Goal: Find specific page/section: Find specific page/section

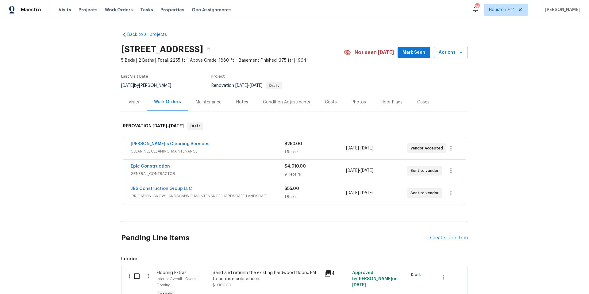
click at [194, 175] on span "GENERAL_CONTRACTOR" at bounding box center [208, 174] width 154 height 6
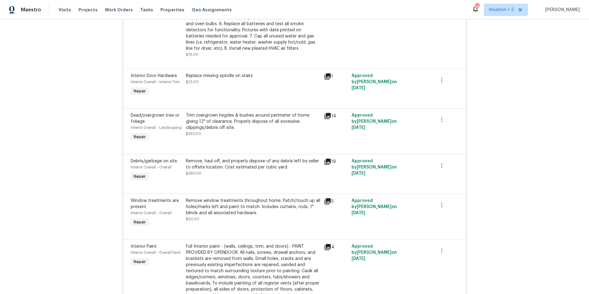
scroll to position [52, 0]
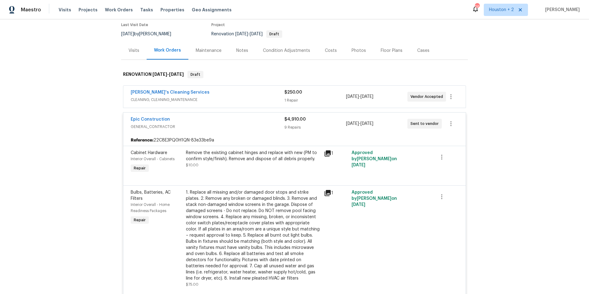
click at [205, 93] on div "[PERSON_NAME]'s Cleaning Services" at bounding box center [208, 92] width 154 height 7
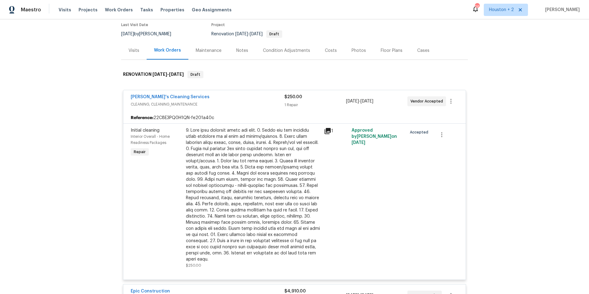
scroll to position [229, 0]
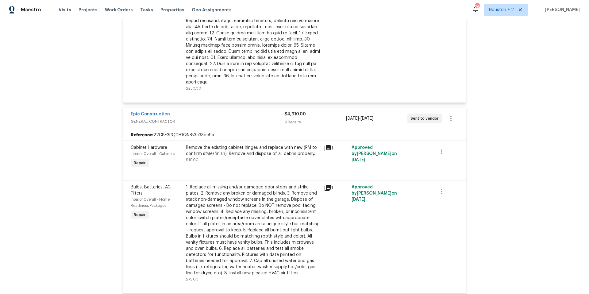
click at [328, 145] on icon at bounding box center [328, 148] width 6 height 6
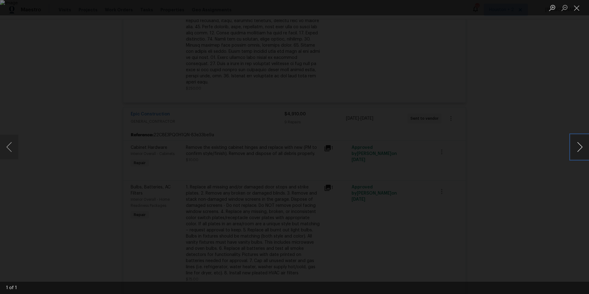
click at [580, 148] on button "Next image" at bounding box center [580, 147] width 18 height 25
click at [580, 147] on button "Next image" at bounding box center [580, 147] width 18 height 25
click at [273, 144] on img "Lightbox" at bounding box center [294, 147] width 589 height 294
click at [580, 9] on button "Close lightbox" at bounding box center [577, 7] width 12 height 11
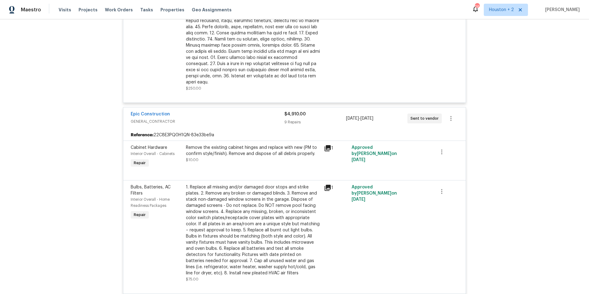
click at [326, 145] on icon at bounding box center [328, 148] width 6 height 6
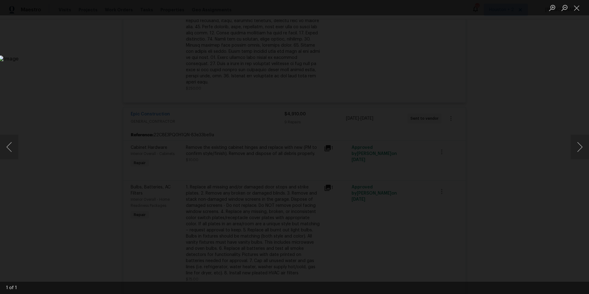
click at [408, 194] on img "Lightbox" at bounding box center [349, 231] width 702 height 350
click at [578, 9] on button "Close lightbox" at bounding box center [577, 7] width 12 height 11
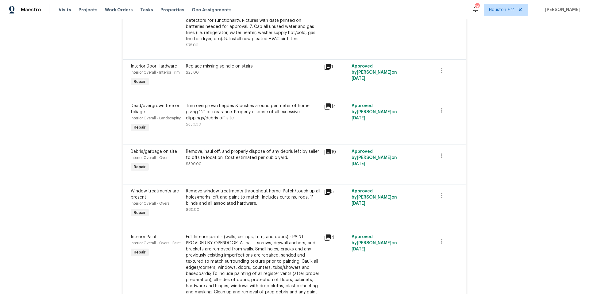
scroll to position [0, 0]
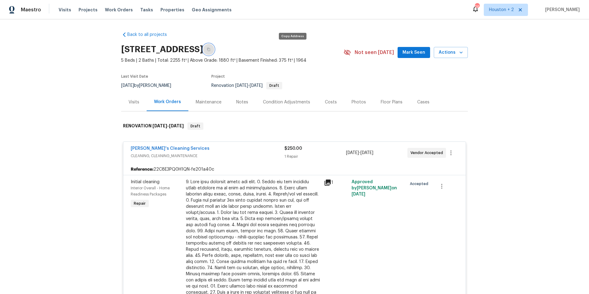
click at [211, 50] on icon "button" at bounding box center [209, 50] width 4 height 4
